Goal: Book appointment/travel/reservation

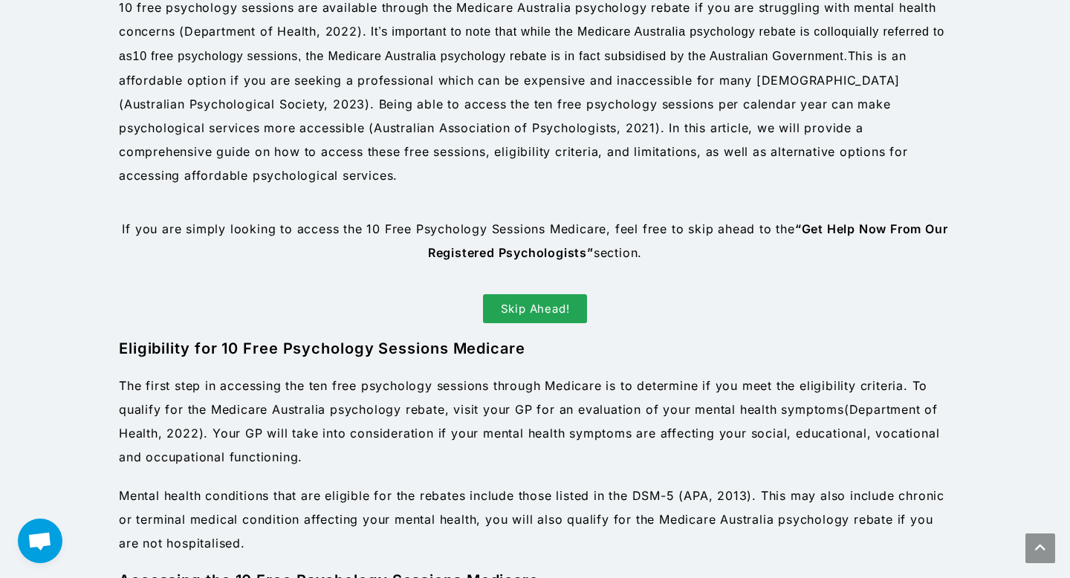
scroll to position [689, 0]
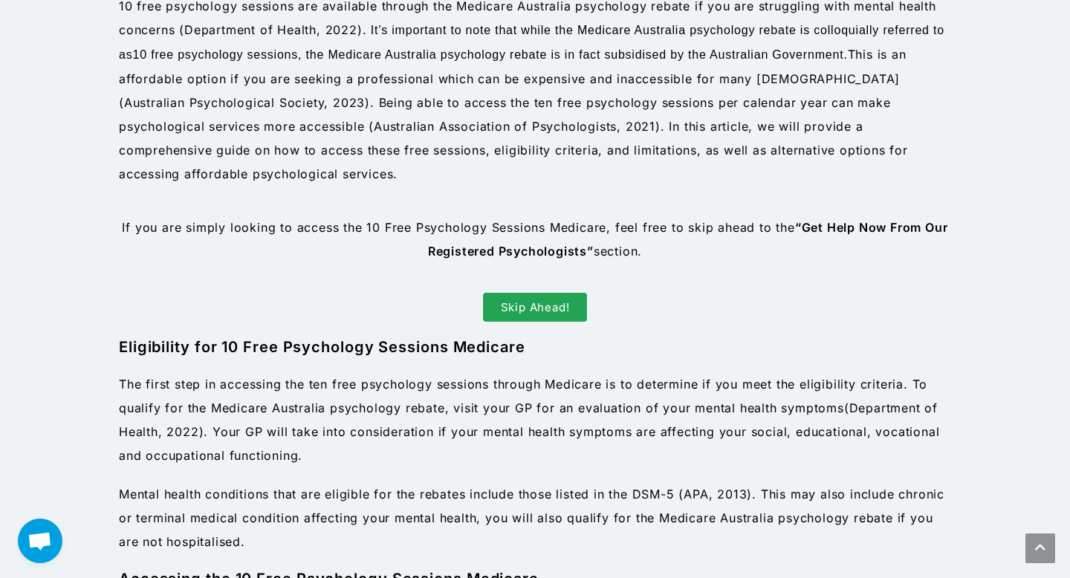
click at [567, 296] on link "Skip Ahead!" at bounding box center [535, 307] width 105 height 29
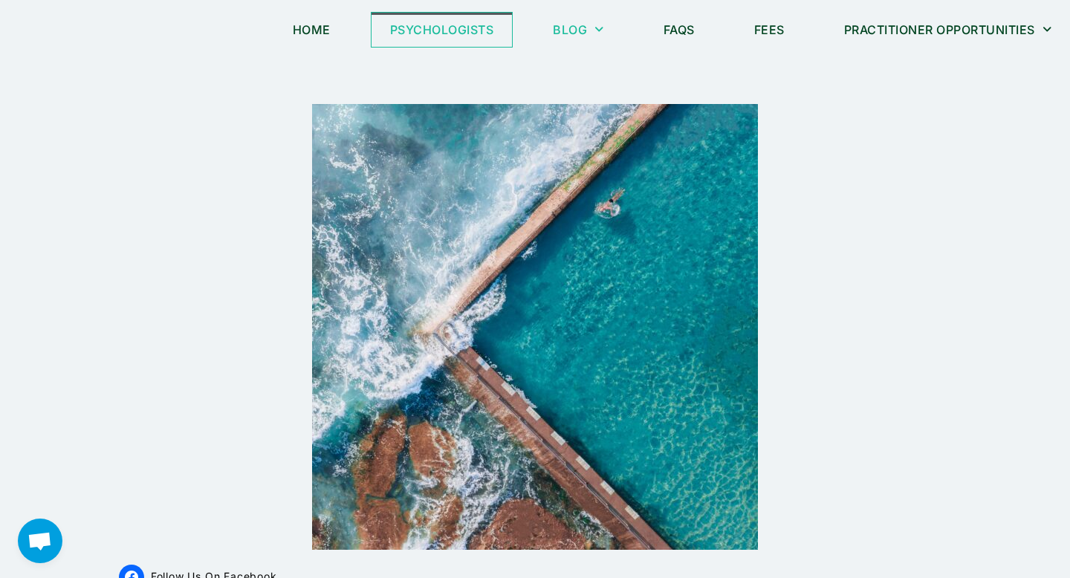
click at [467, 29] on link "Psychologists" at bounding box center [441, 30] width 141 height 34
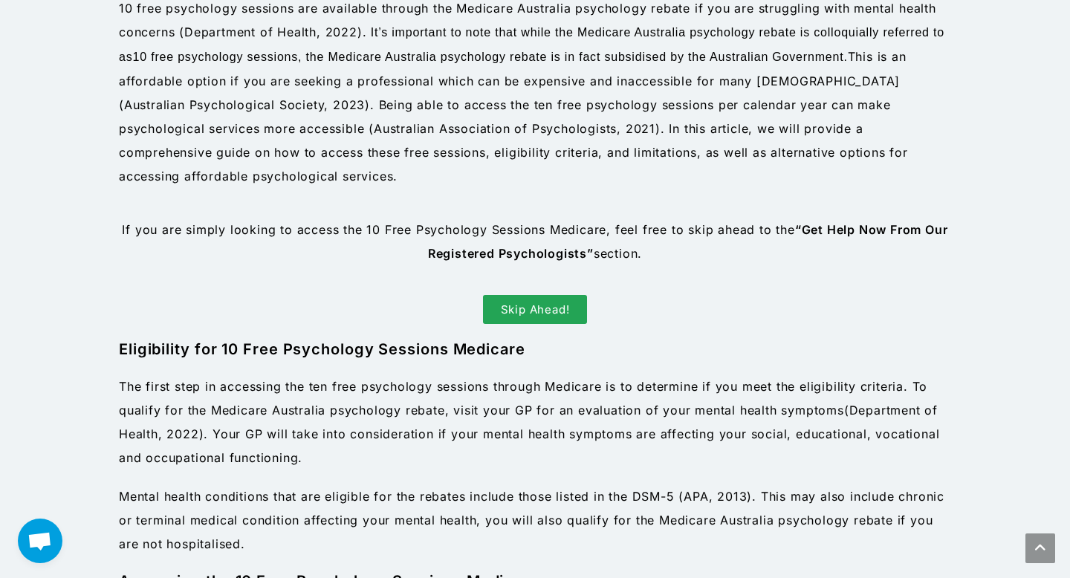
scroll to position [689, 0]
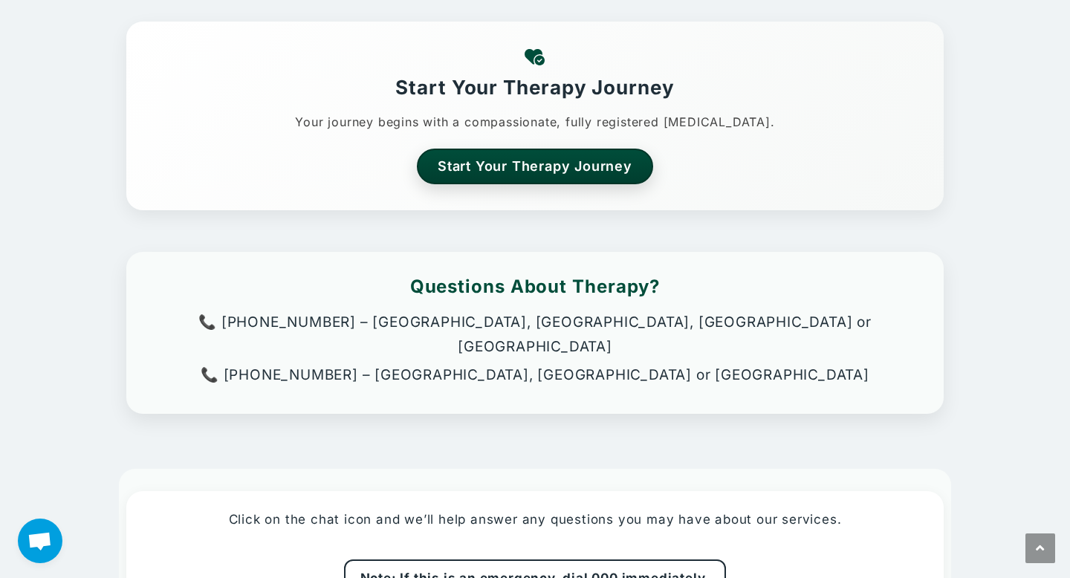
scroll to position [246, 0]
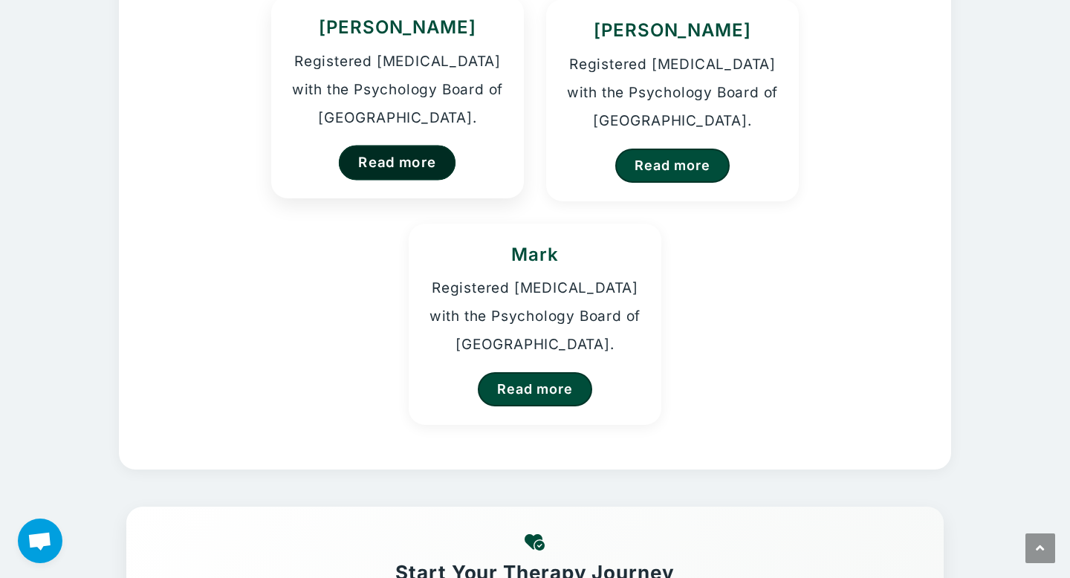
click at [383, 154] on link "Read more" at bounding box center [397, 162] width 117 height 35
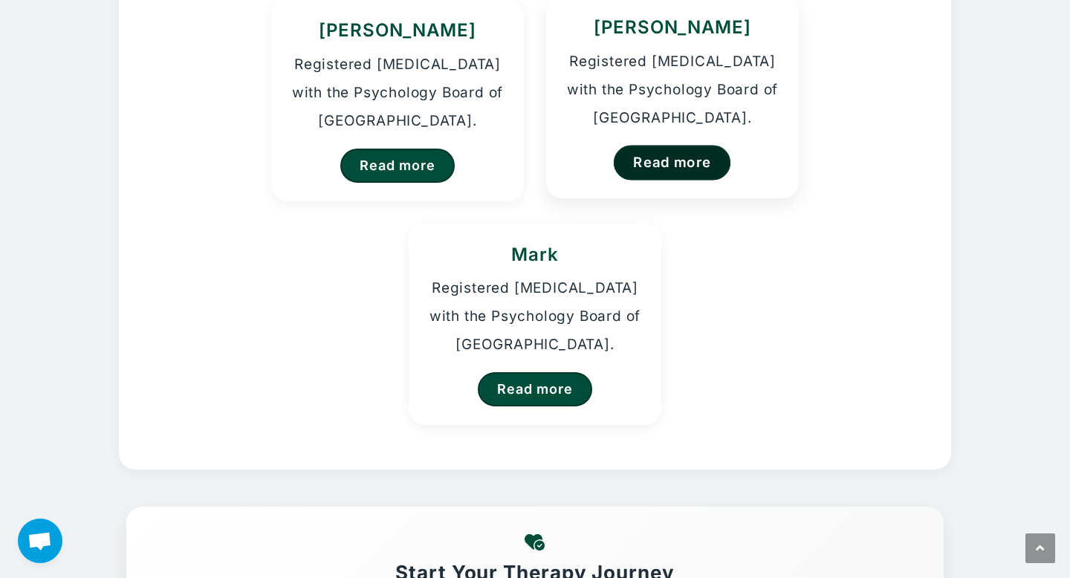
click at [654, 178] on link "Read more" at bounding box center [672, 162] width 117 height 35
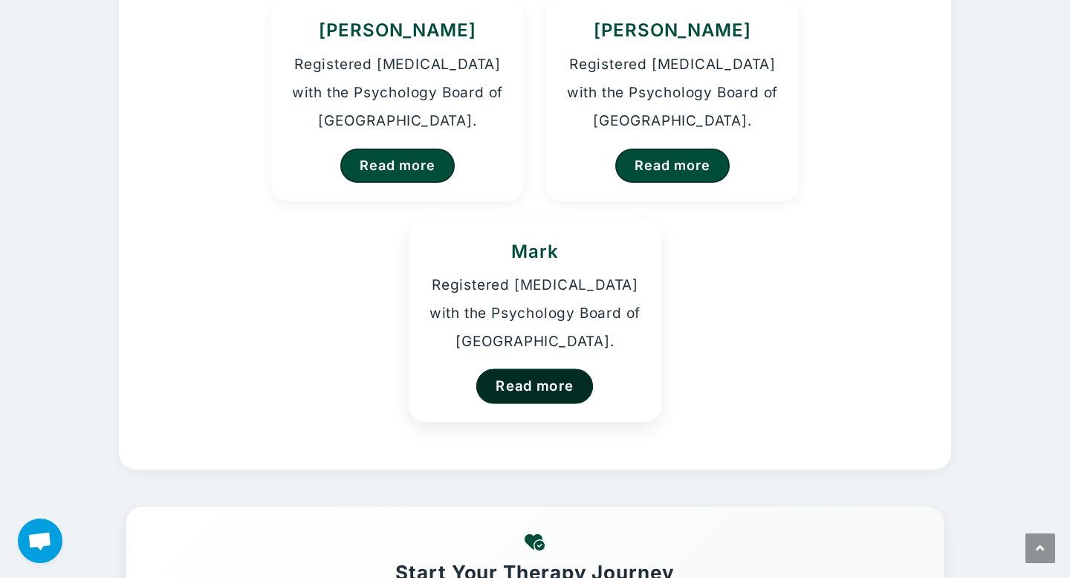
click at [539, 382] on link "Read more" at bounding box center [534, 385] width 117 height 35
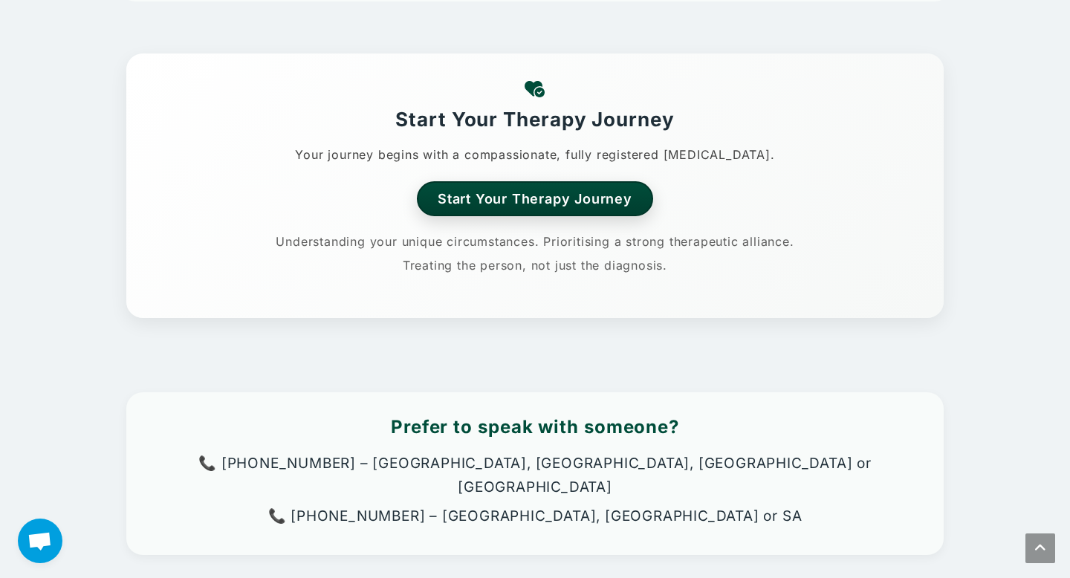
scroll to position [665, 0]
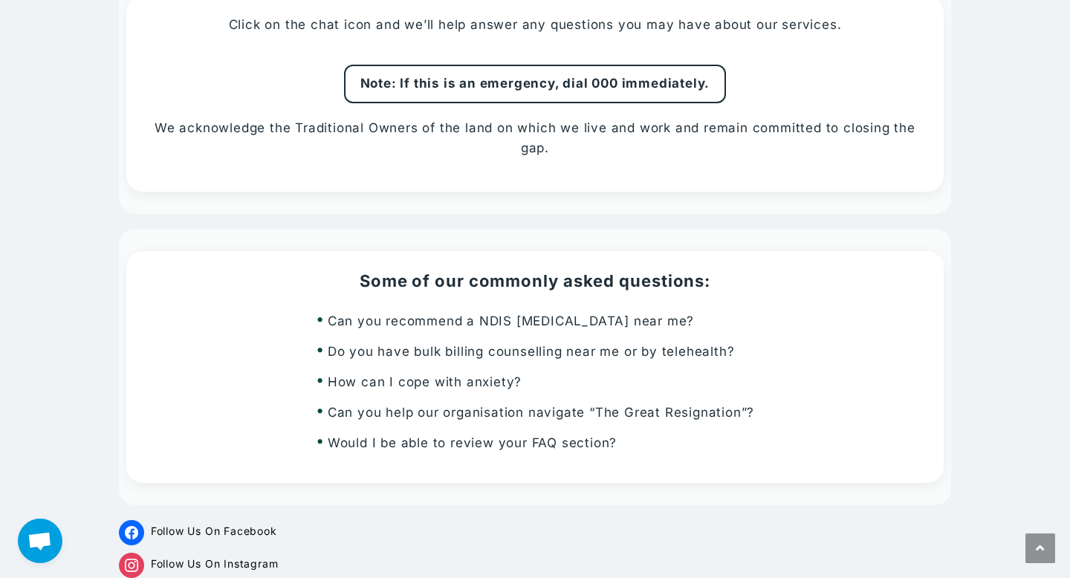
scroll to position [1256, 0]
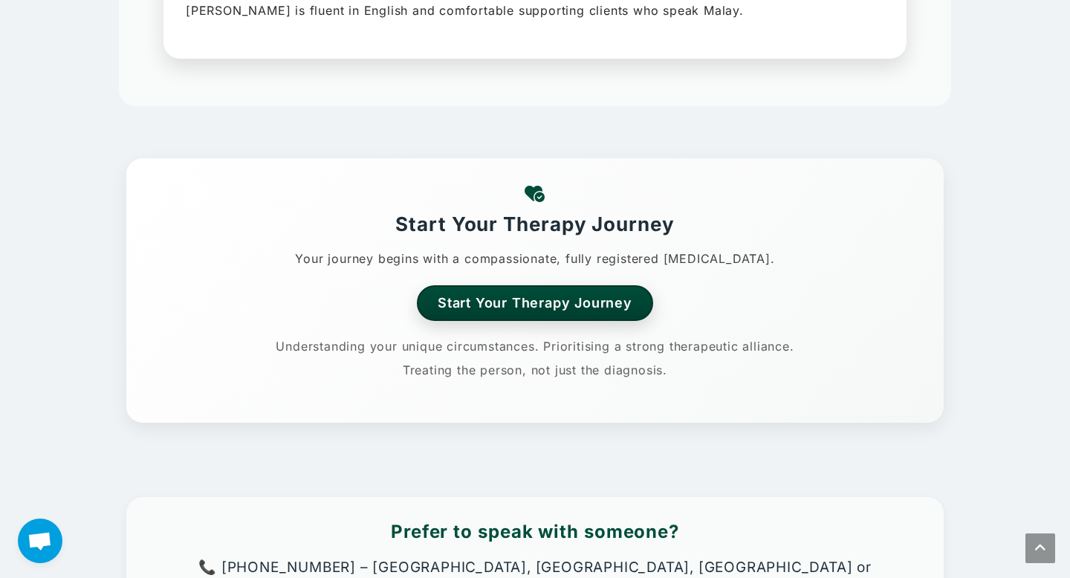
scroll to position [489, 0]
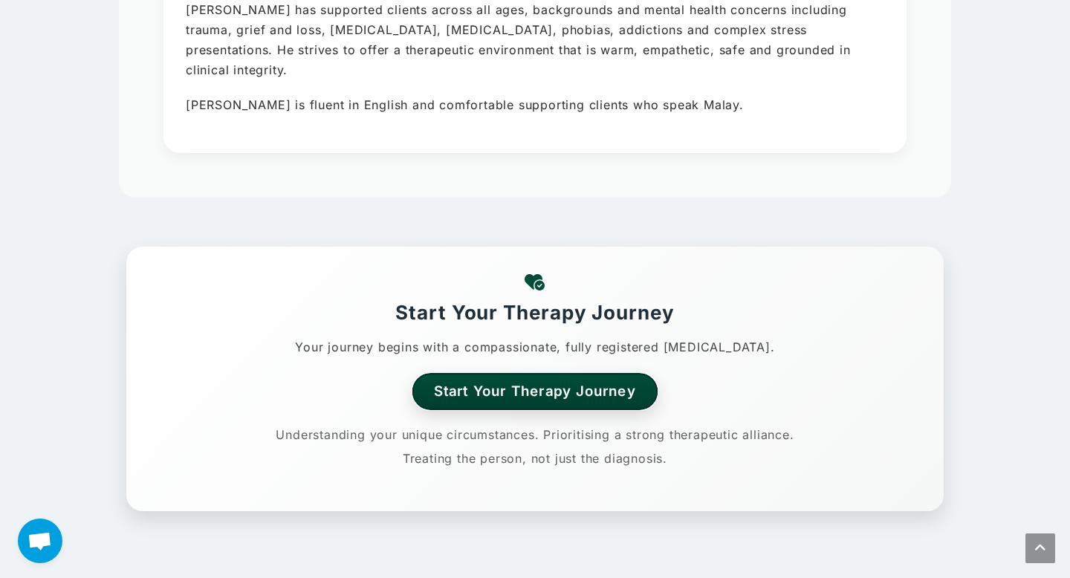
click at [532, 400] on link "Start Your Therapy Journey" at bounding box center [535, 391] width 246 height 36
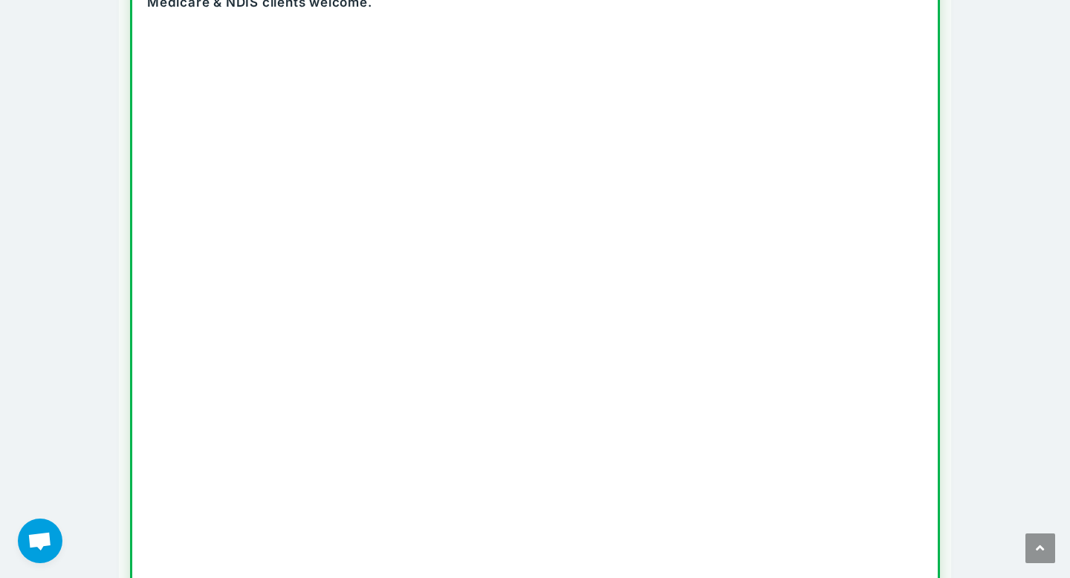
scroll to position [492, 0]
